Goal: Find specific page/section: Find specific page/section

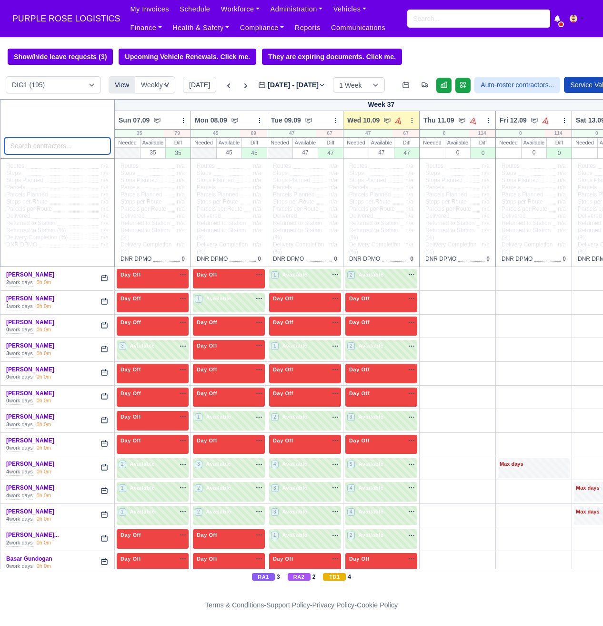
click at [65, 150] on input "search" at bounding box center [57, 145] width 107 height 17
click at [65, 148] on input "search" at bounding box center [57, 145] width 107 height 17
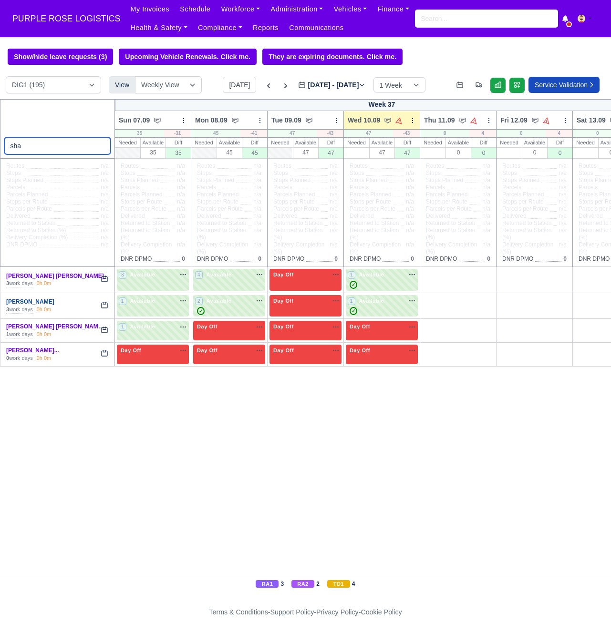
type input "sha"
click at [50, 305] on link "[PERSON_NAME]" at bounding box center [30, 301] width 48 height 7
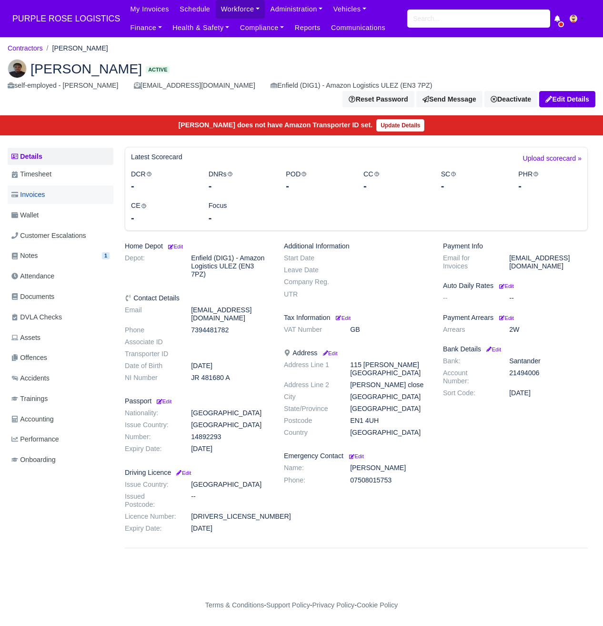
click at [60, 199] on link "Invoices" at bounding box center [61, 194] width 106 height 19
